Goal: Information Seeking & Learning: Check status

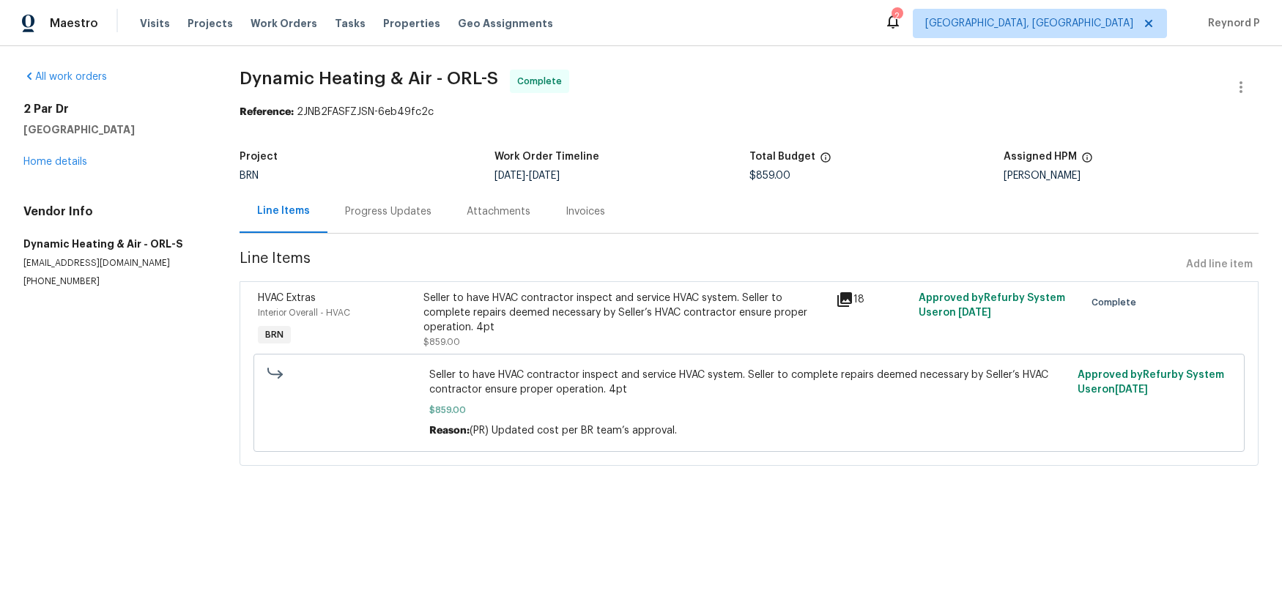
click at [379, 208] on div "Progress Updates" at bounding box center [388, 211] width 86 height 15
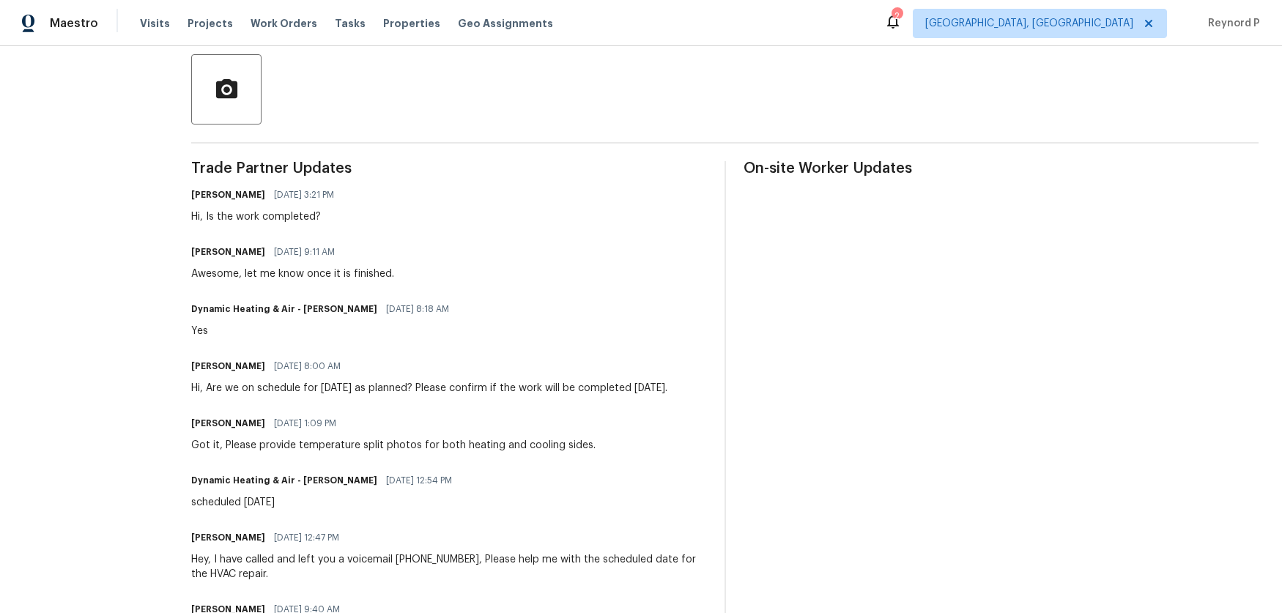
scroll to position [337, 0]
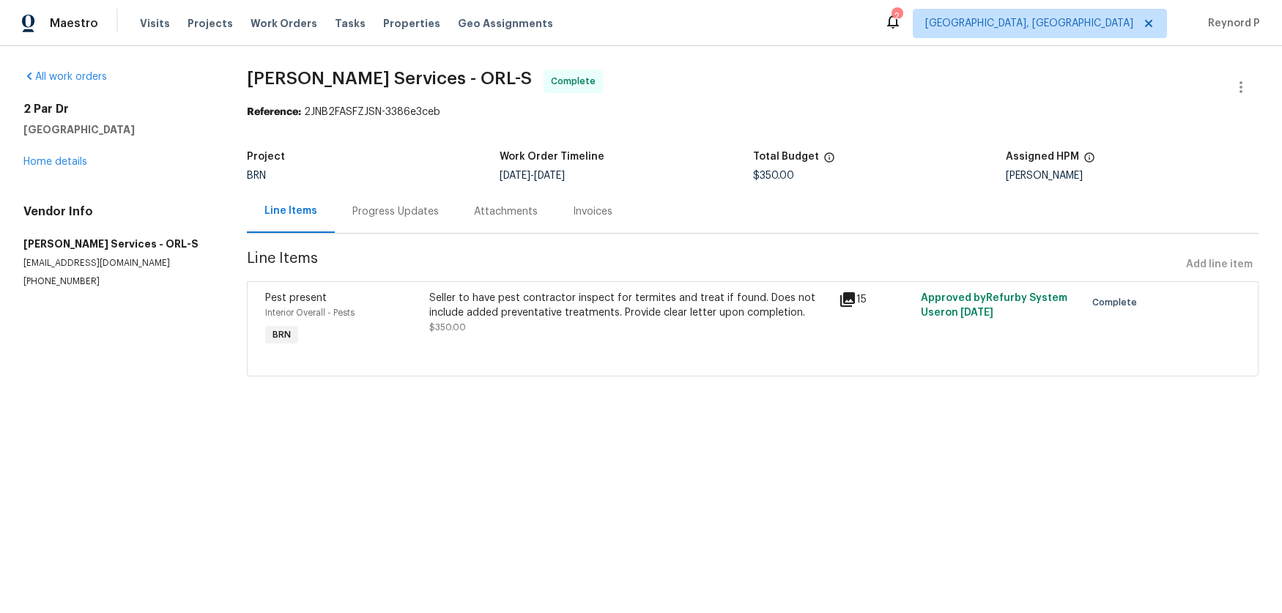
click at [388, 203] on div "Progress Updates" at bounding box center [396, 211] width 122 height 43
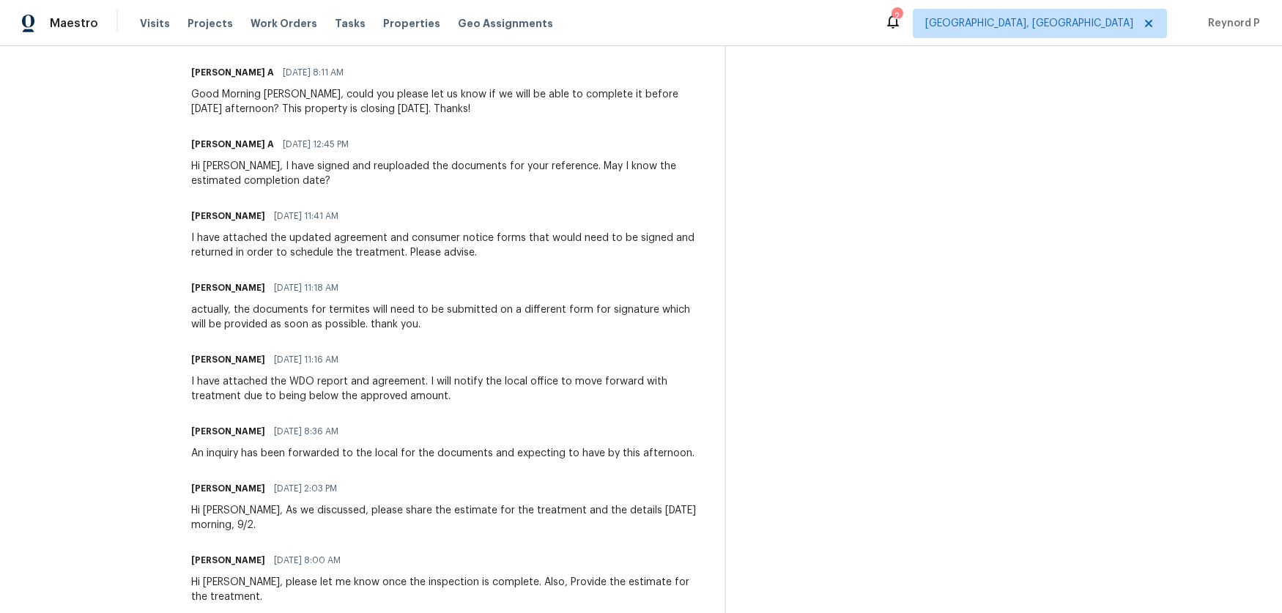
scroll to position [897, 0]
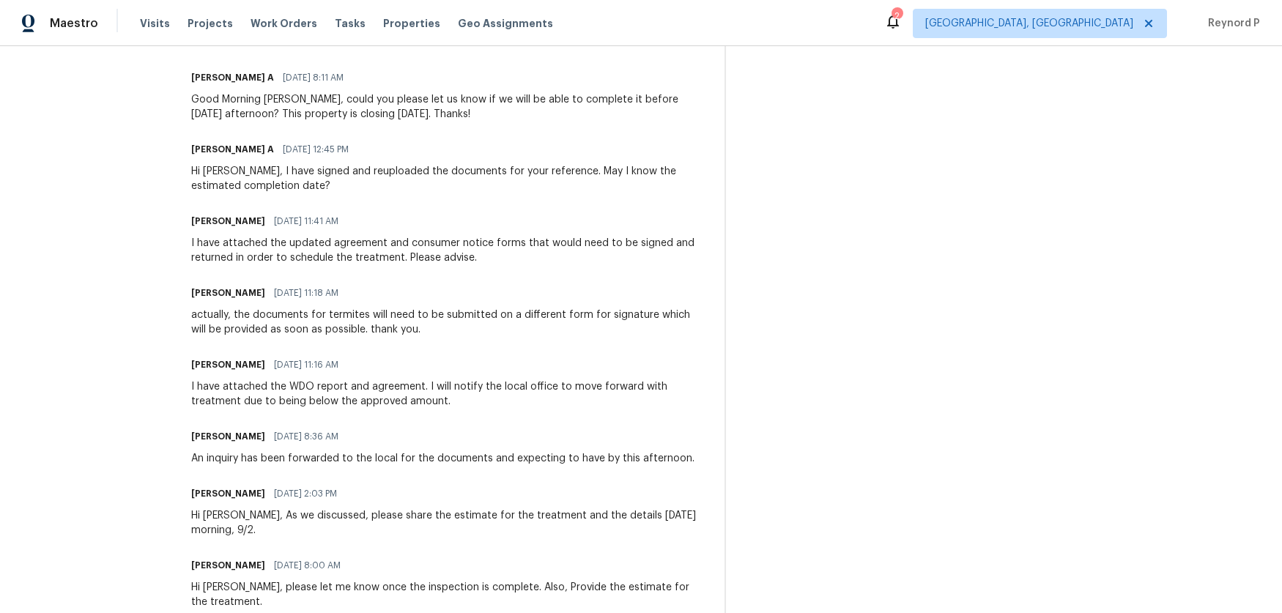
click at [490, 447] on div "Tishá Smith 09/02/2025 8:36 AM" at bounding box center [442, 436] width 503 height 21
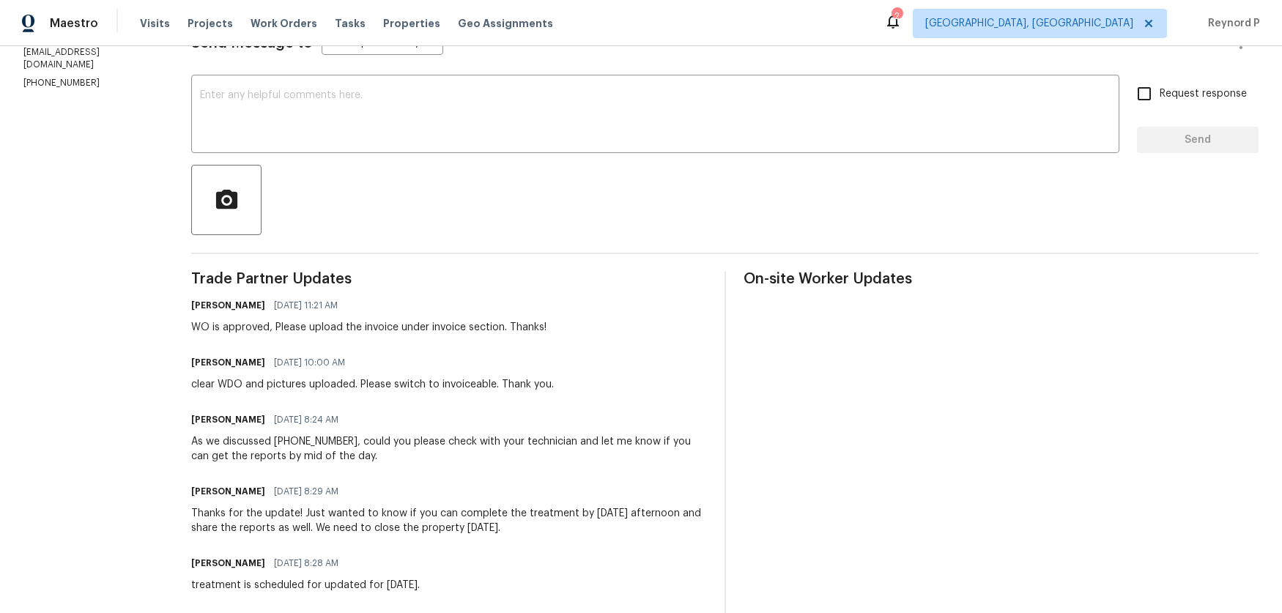
scroll to position [215, 0]
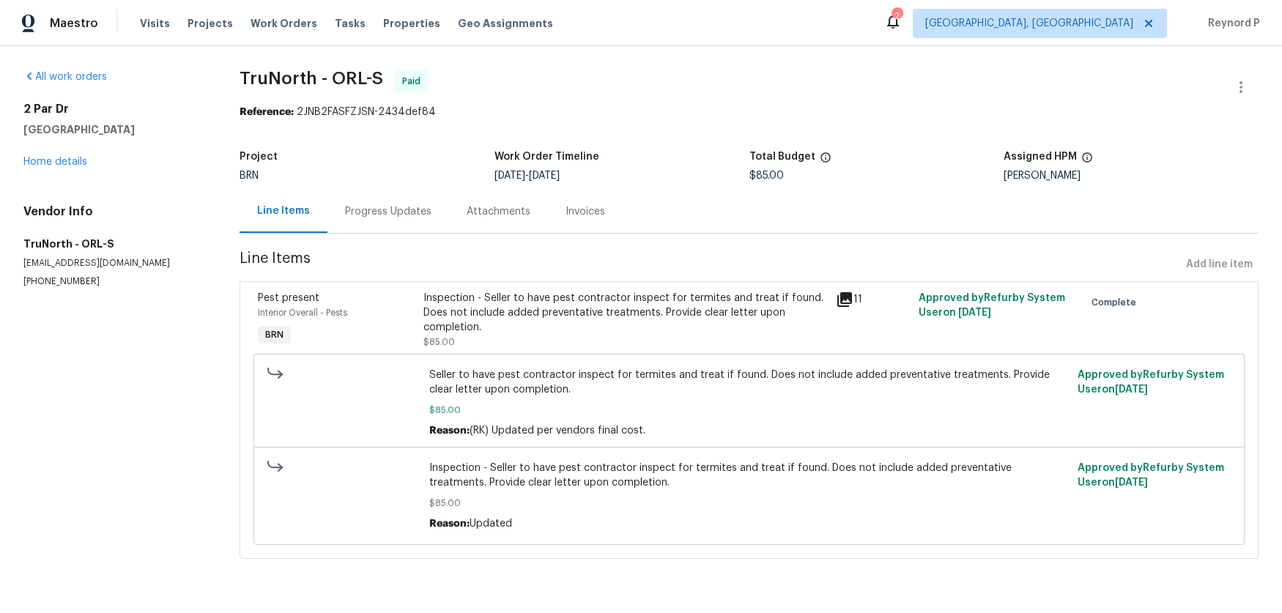
click at [414, 210] on div "Progress Updates" at bounding box center [388, 211] width 86 height 15
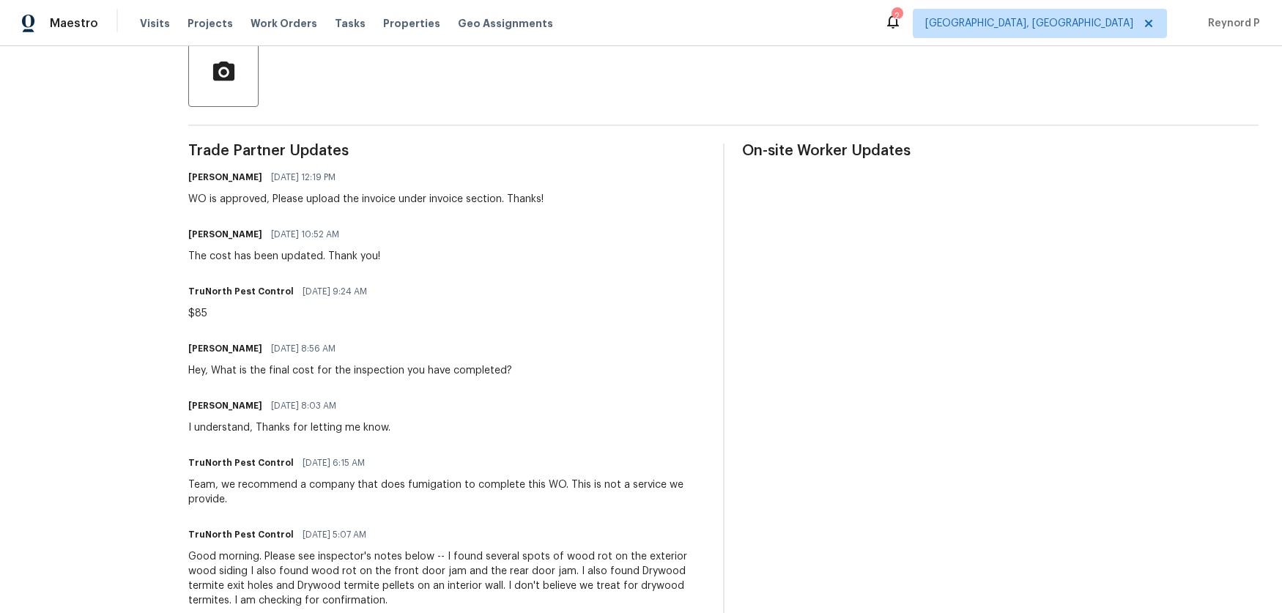
scroll to position [353, 0]
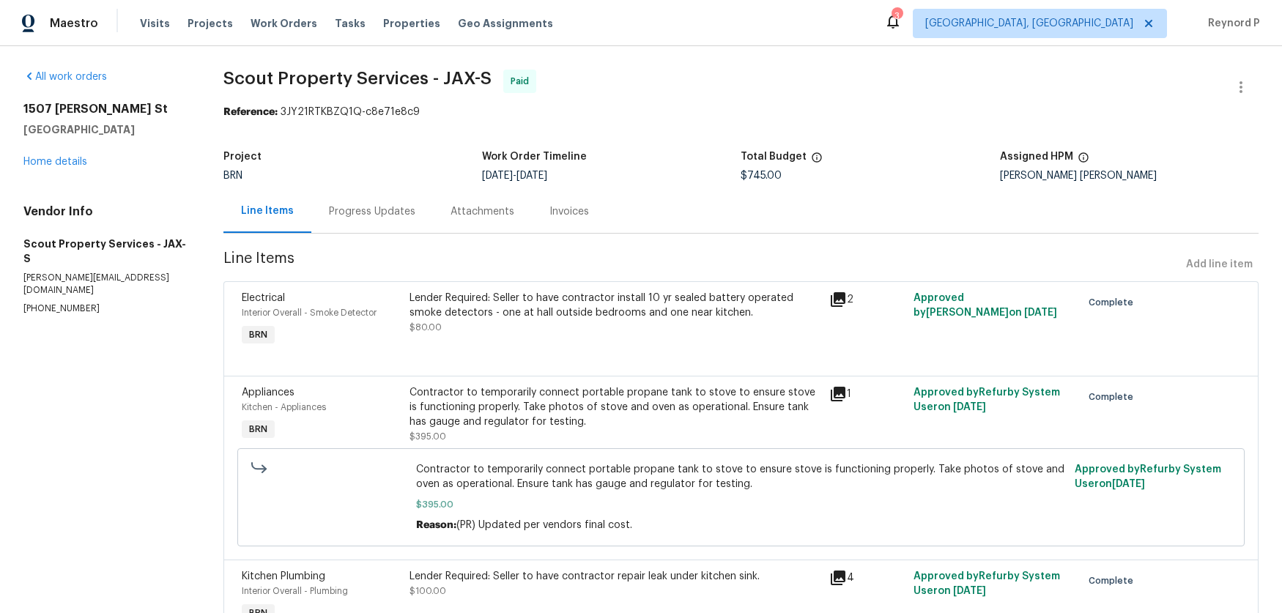
click at [370, 215] on div "Progress Updates" at bounding box center [372, 211] width 86 height 15
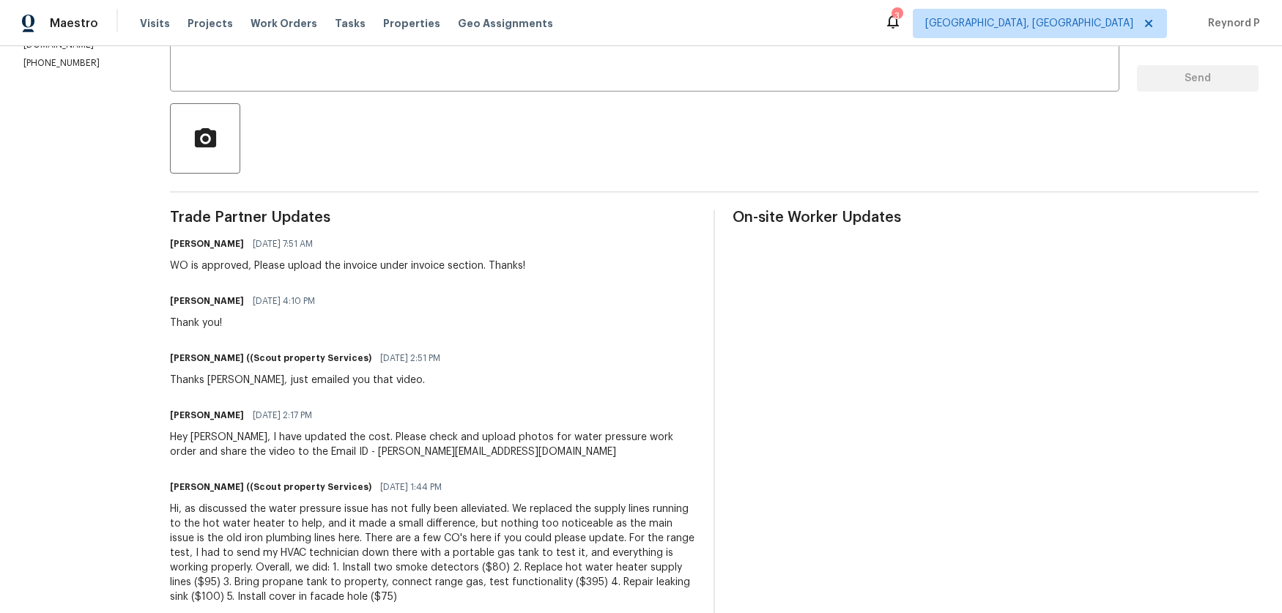
scroll to position [286, 0]
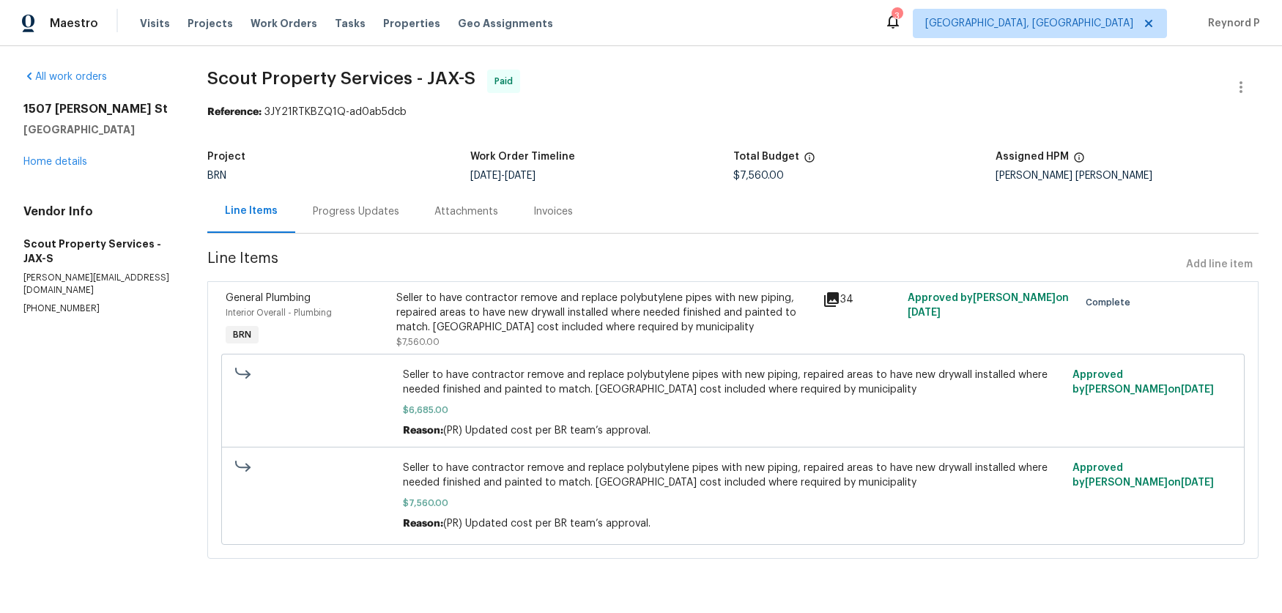
click at [499, 311] on div "Seller to have contractor remove and replace polybutylene pipes with new piping…" at bounding box center [605, 313] width 418 height 44
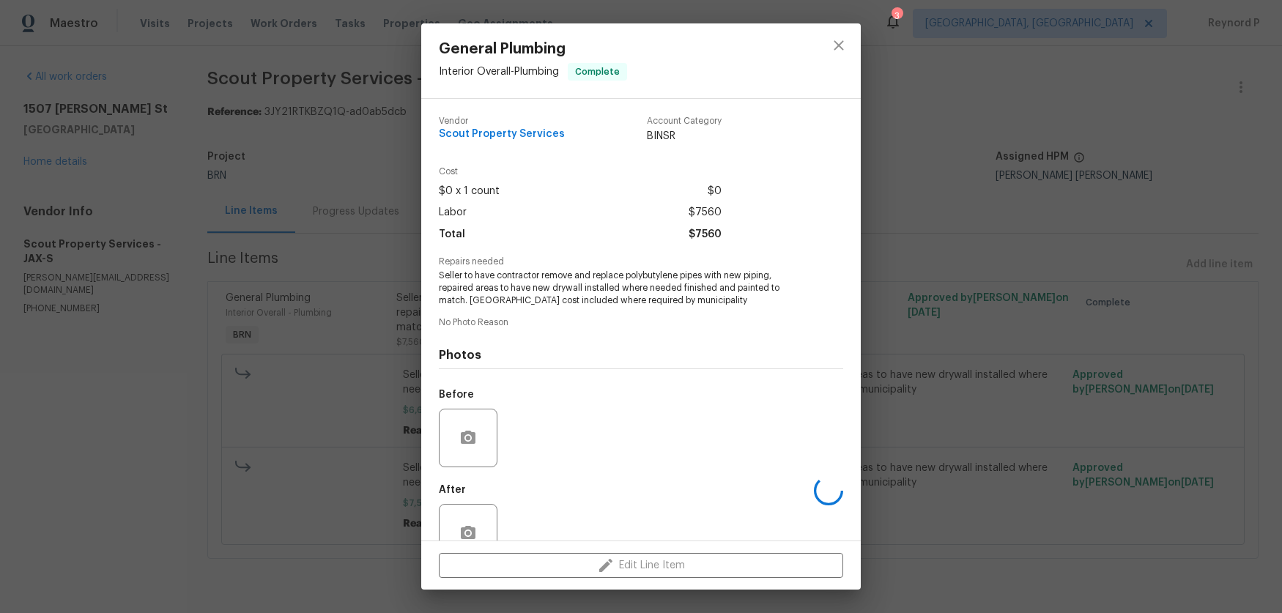
click at [544, 284] on span "Seller to have contractor remove and replace polybutylene pipes with new piping…" at bounding box center [621, 288] width 364 height 37
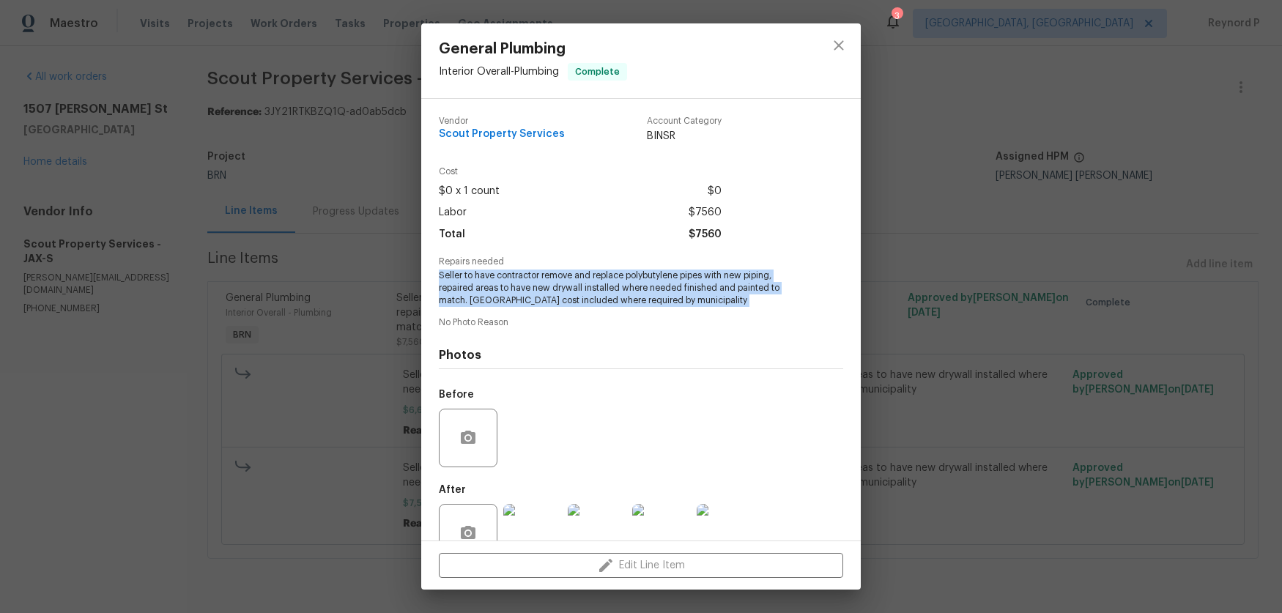
click at [544, 284] on span "Seller to have contractor remove and replace polybutylene pipes with new piping…" at bounding box center [621, 288] width 364 height 37
copy span "Seller to have contractor remove and replace polybutylene pipes with new piping…"
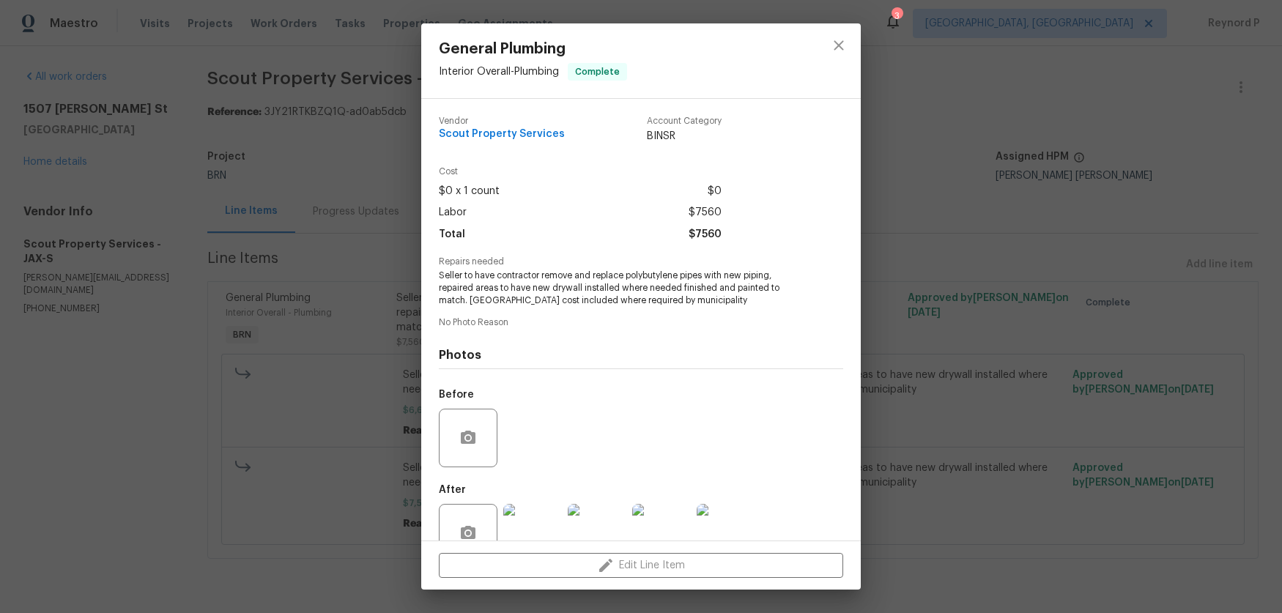
click at [351, 257] on div "General Plumbing Interior Overall - Plumbing Complete Vendor Scout Property Ser…" at bounding box center [641, 306] width 1282 height 613
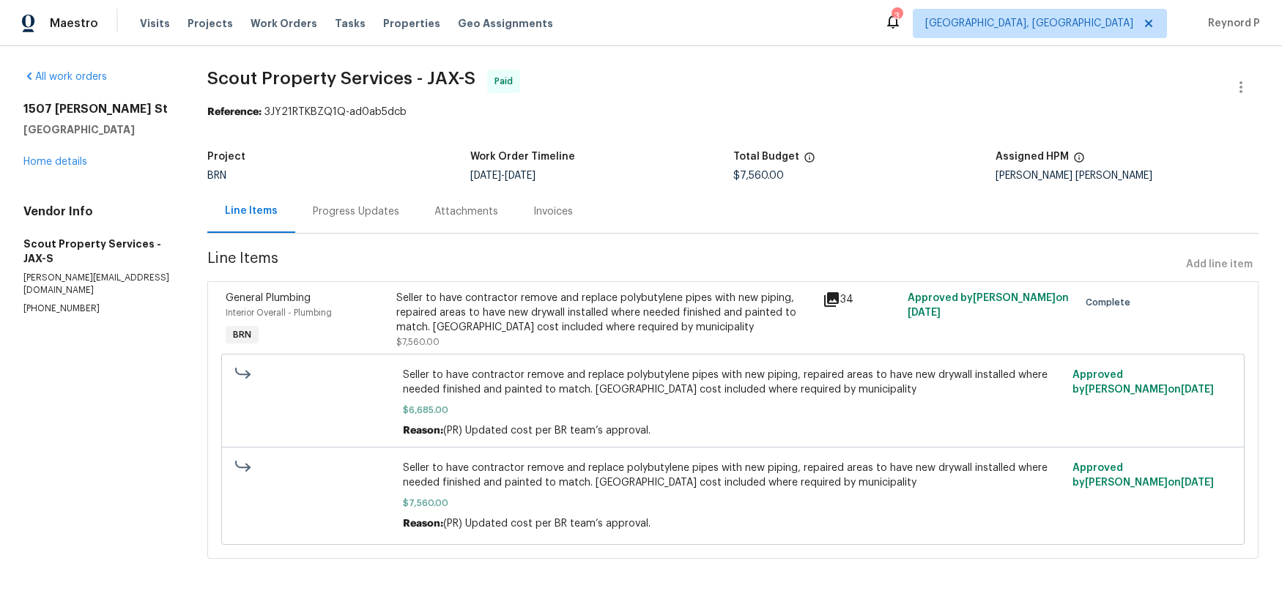
click at [357, 212] on div "Progress Updates" at bounding box center [356, 211] width 86 height 15
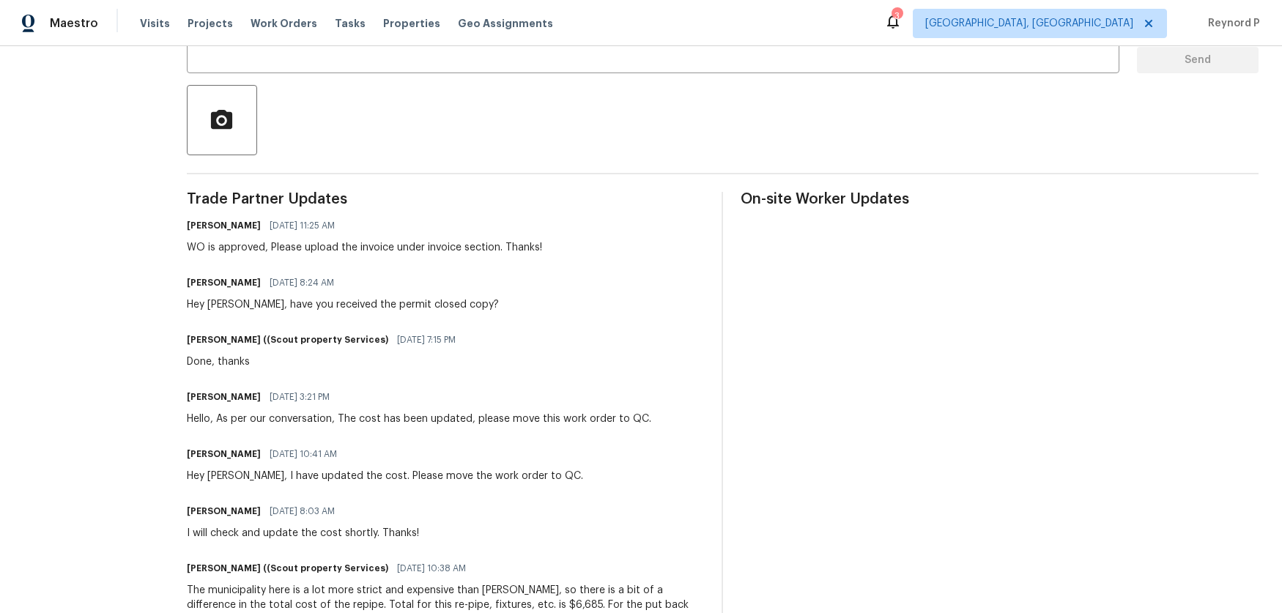
scroll to position [305, 0]
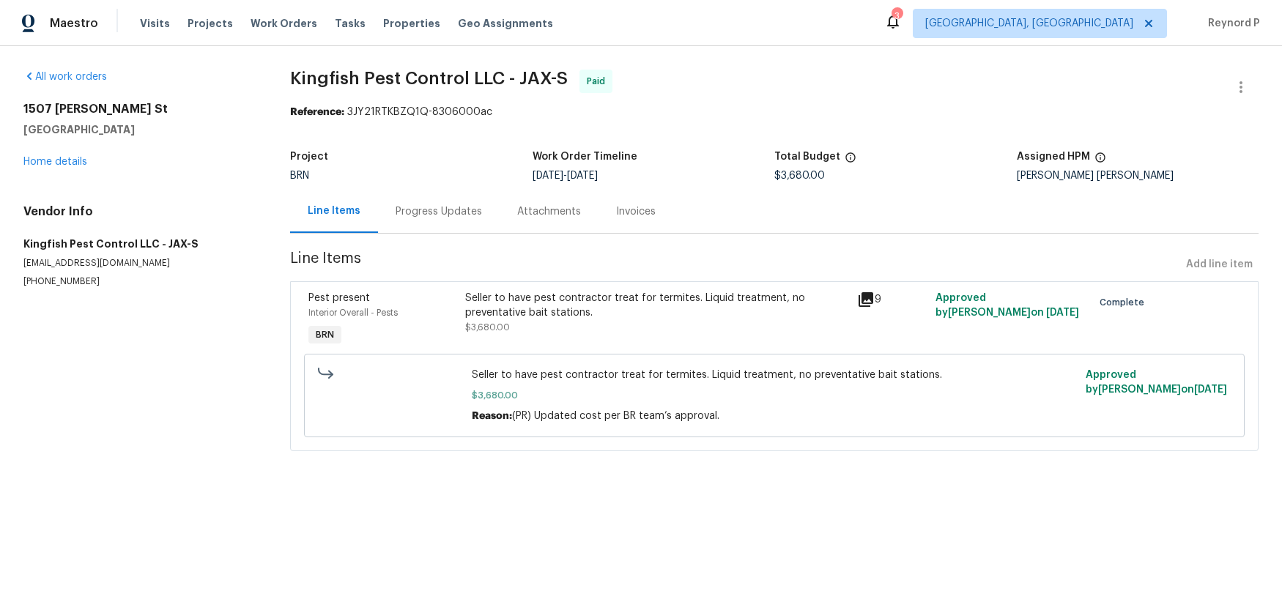
click at [418, 215] on div "Progress Updates" at bounding box center [439, 211] width 86 height 15
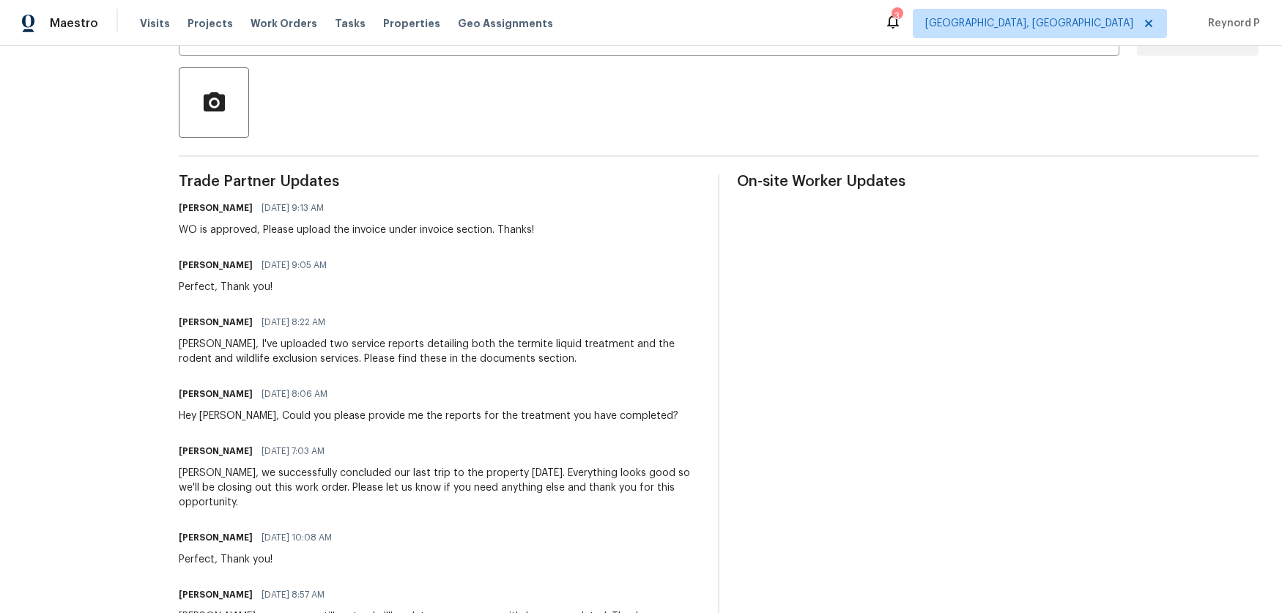
scroll to position [322, 0]
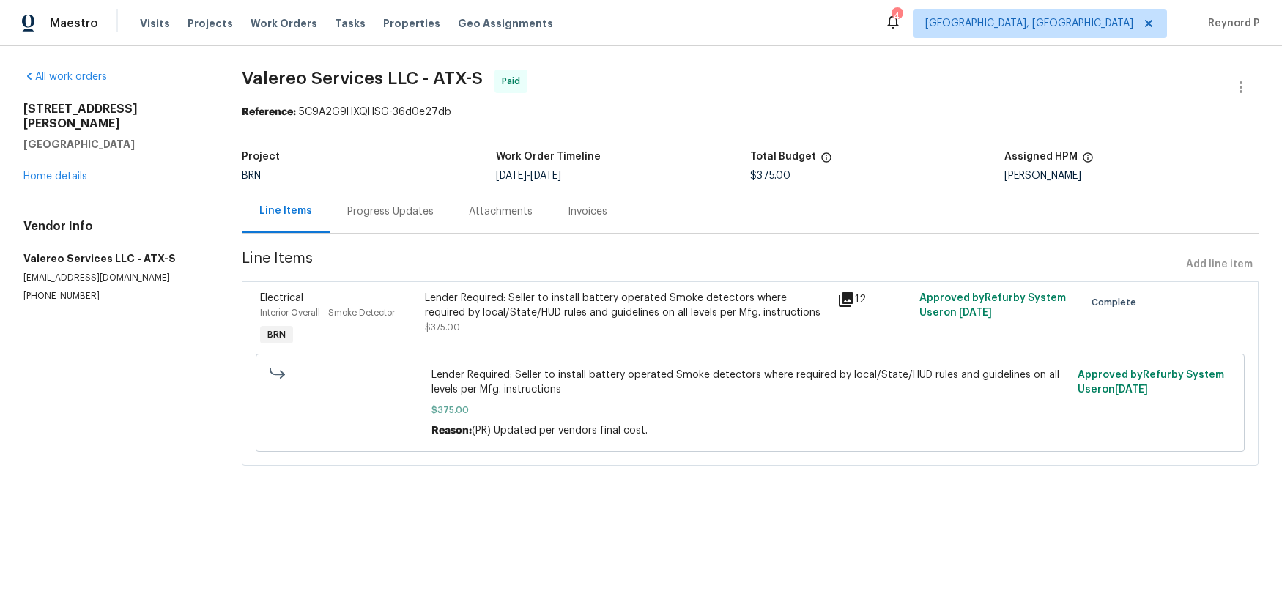
click at [379, 201] on div "Progress Updates" at bounding box center [391, 211] width 122 height 43
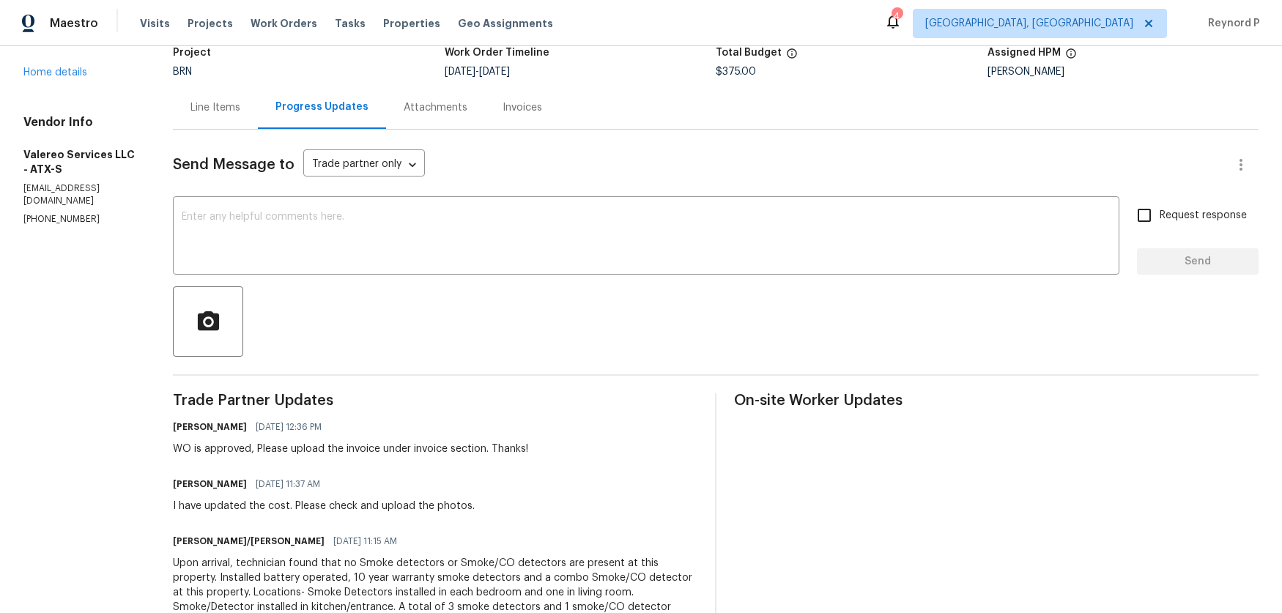
scroll to position [9, 0]
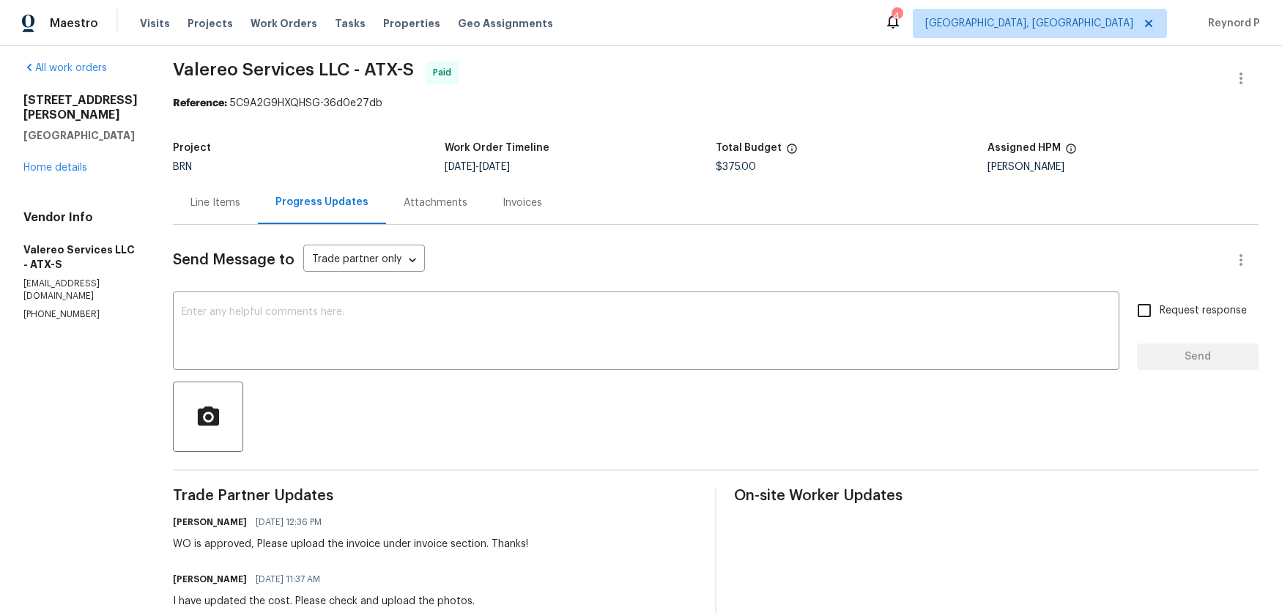
click at [201, 209] on div "Line Items" at bounding box center [215, 203] width 50 height 15
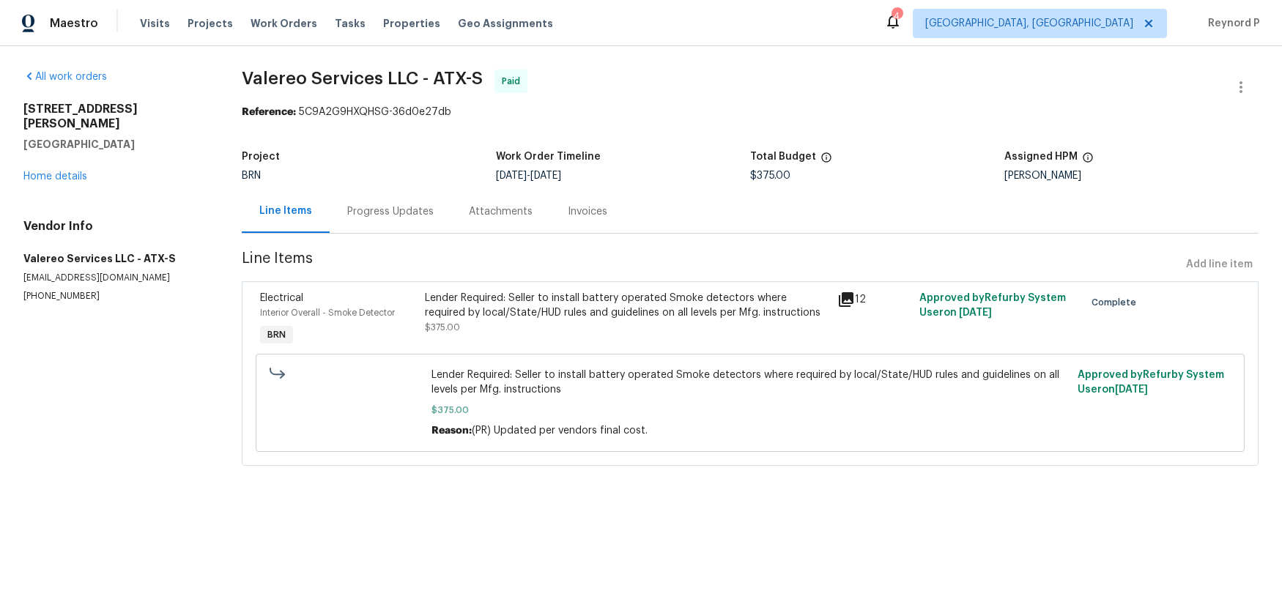
click at [513, 299] on div "Lender Required: Seller to install battery operated Smoke detectors where requi…" at bounding box center [626, 305] width 403 height 29
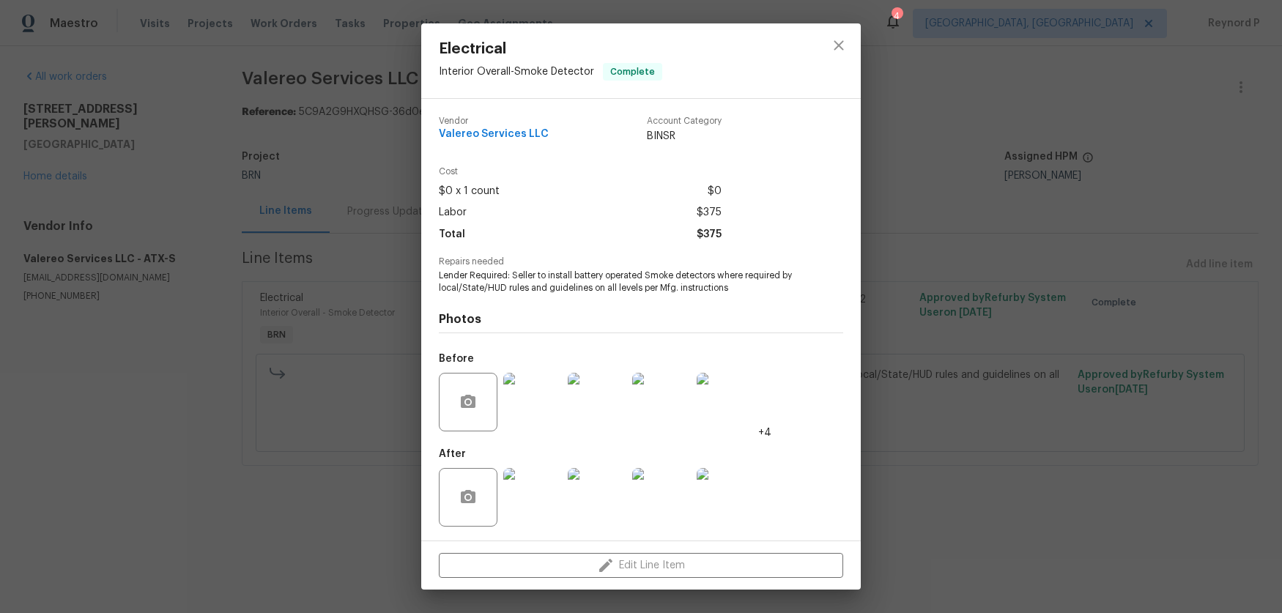
click at [333, 551] on div "Electrical Interior Overall - Smoke Detector Complete Vendor Valereo Services L…" at bounding box center [641, 306] width 1282 height 613
